Goal: Task Accomplishment & Management: Manage account settings

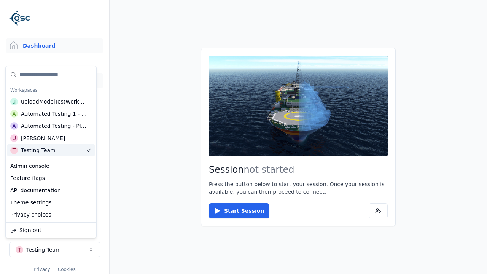
click at [54, 81] on link "3D Models" at bounding box center [54, 80] width 97 height 15
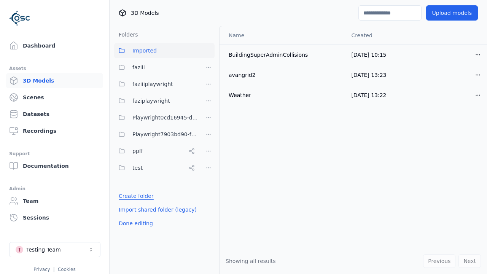
click at [134, 196] on link "Create folder" at bounding box center [136, 196] width 35 height 8
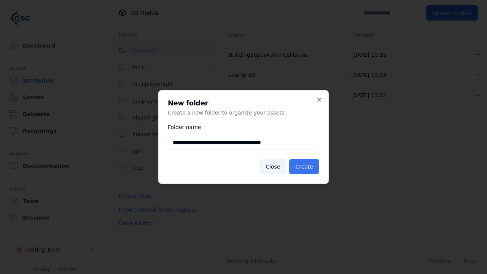
type input "**********"
click at [306, 167] on button "Create" at bounding box center [304, 166] width 30 height 15
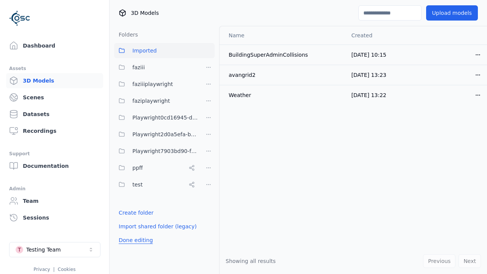
click at [134, 240] on button "Done editing" at bounding box center [135, 240] width 43 height 14
click at [127, 233] on button "Done editing" at bounding box center [135, 240] width 43 height 14
click at [209, 134] on html "Support Dashboard Assets 3D Models Scenes Datasets Recordings Support Documenta…" at bounding box center [243, 137] width 487 height 274
